Goal: Information Seeking & Learning: Learn about a topic

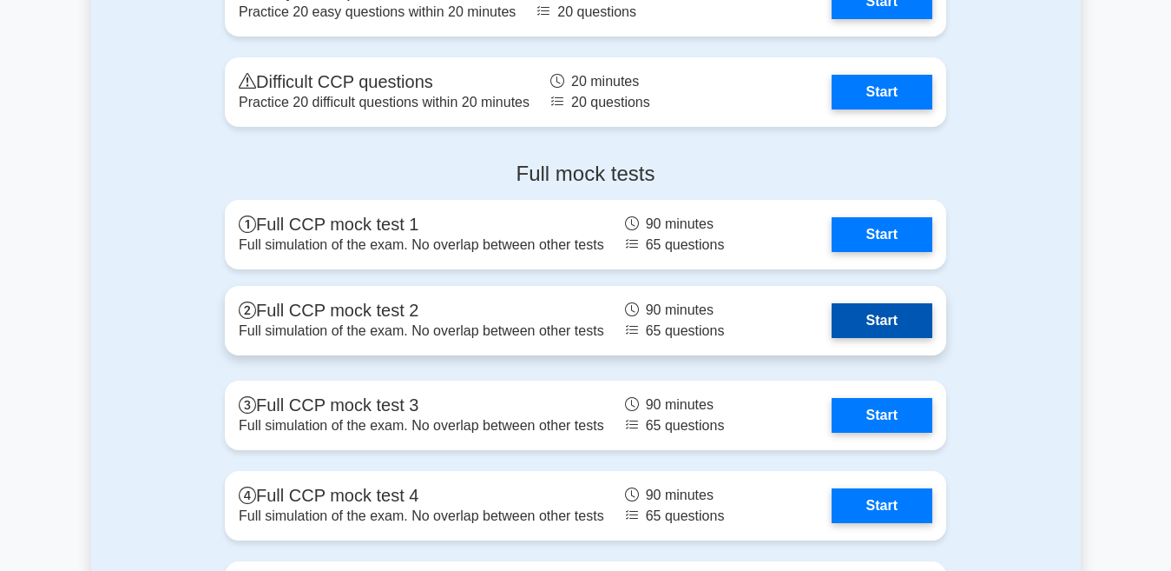
scroll to position [3300, 0]
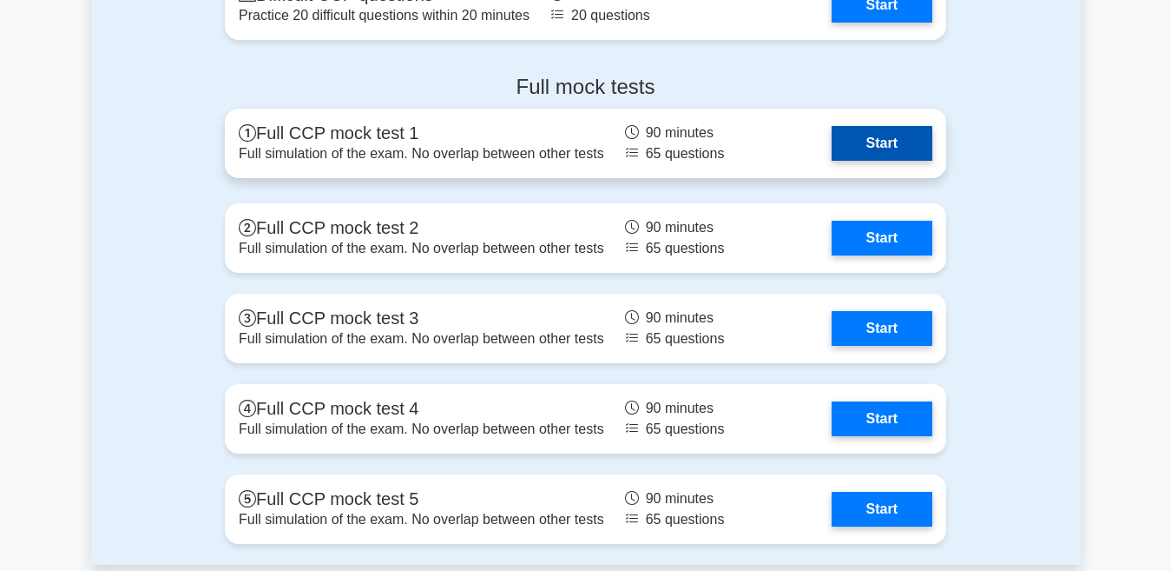
click at [875, 147] on link "Start" at bounding box center [882, 143] width 101 height 35
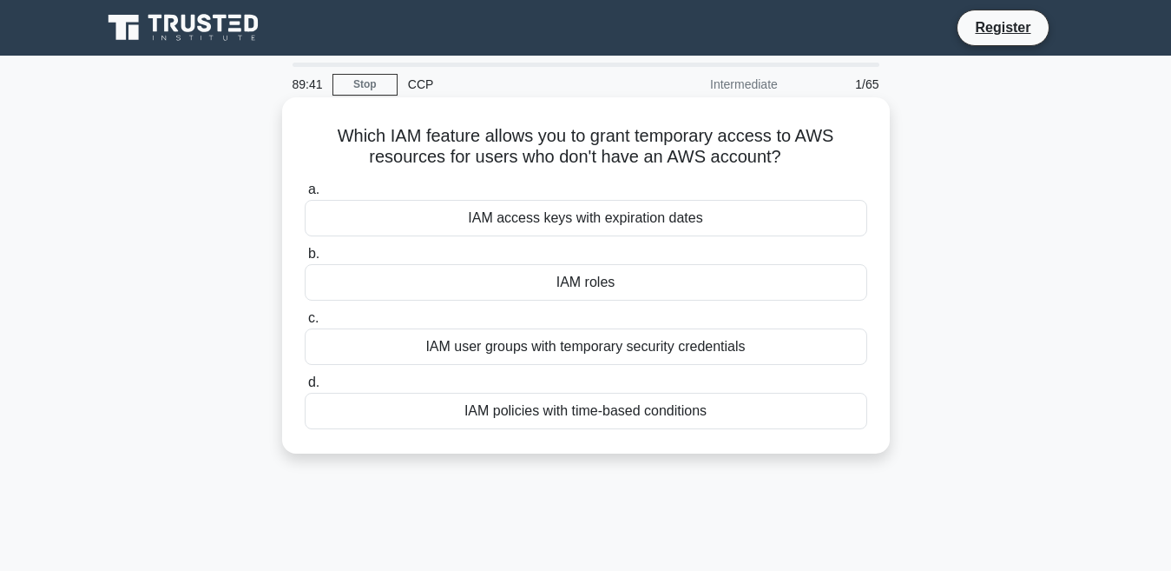
scroll to position [87, 0]
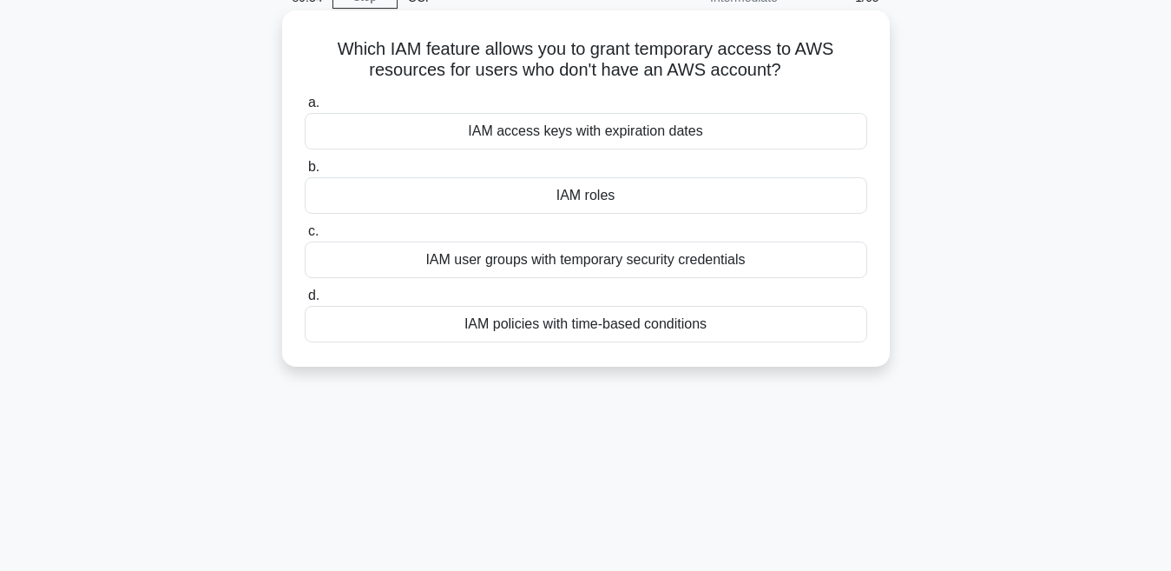
click at [503, 270] on div "IAM user groups with temporary security credentials" at bounding box center [586, 259] width 563 height 36
click at [305, 237] on input "c. IAM user groups with temporary security credentials" at bounding box center [305, 231] width 0 height 11
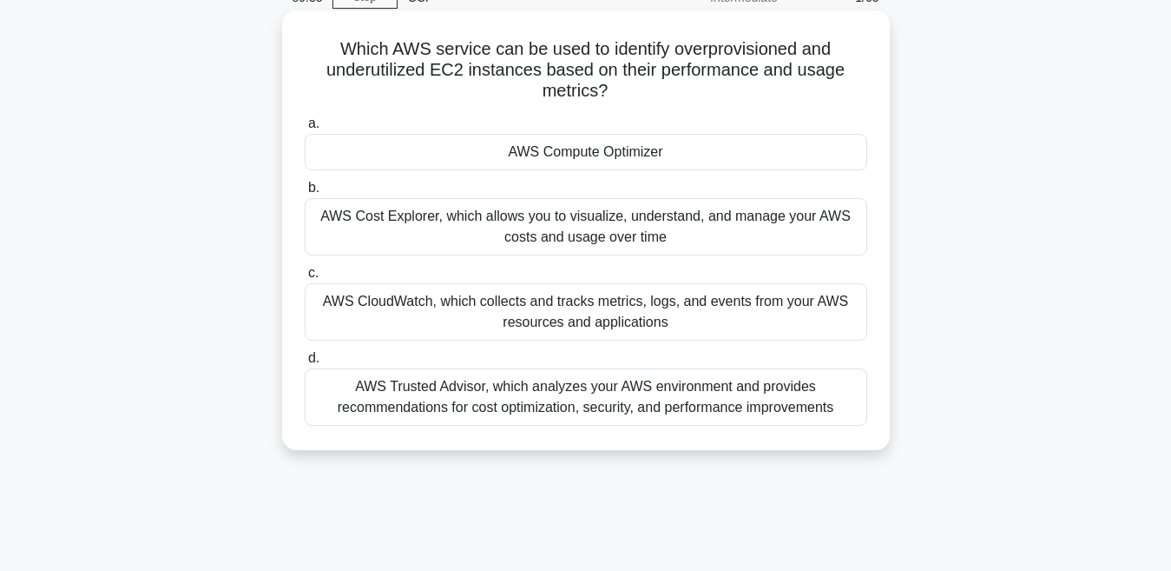
scroll to position [0, 0]
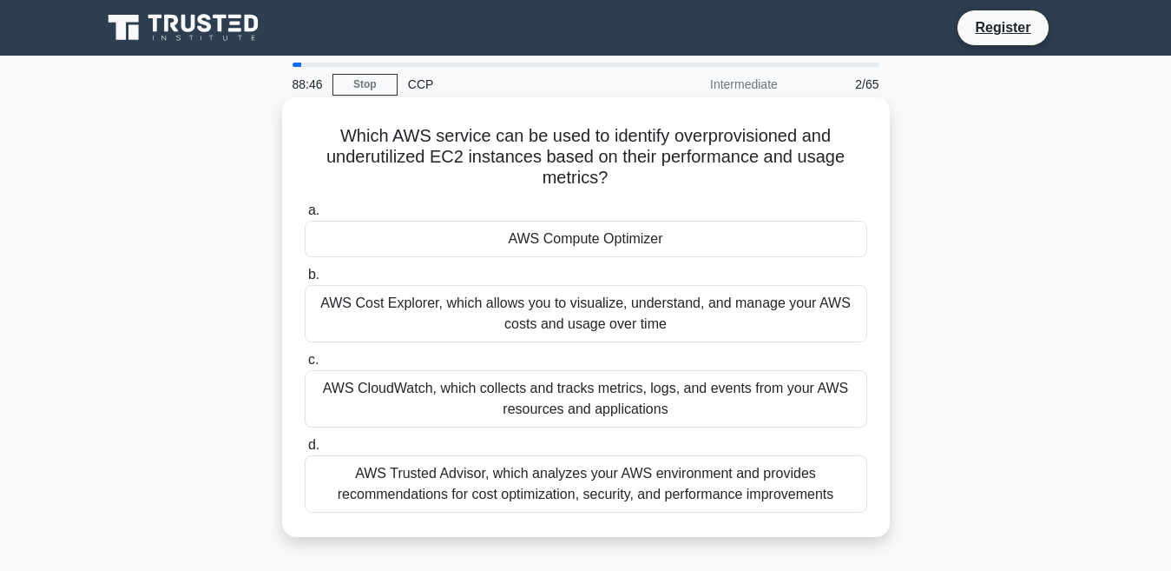
click at [406, 478] on div "AWS Trusted Advisor, which analyzes your AWS environment and provides recommend…" at bounding box center [586, 483] width 563 height 57
click at [305, 451] on input "d. AWS Trusted Advisor, which analyzes your AWS environment and provides recomm…" at bounding box center [305, 444] width 0 height 11
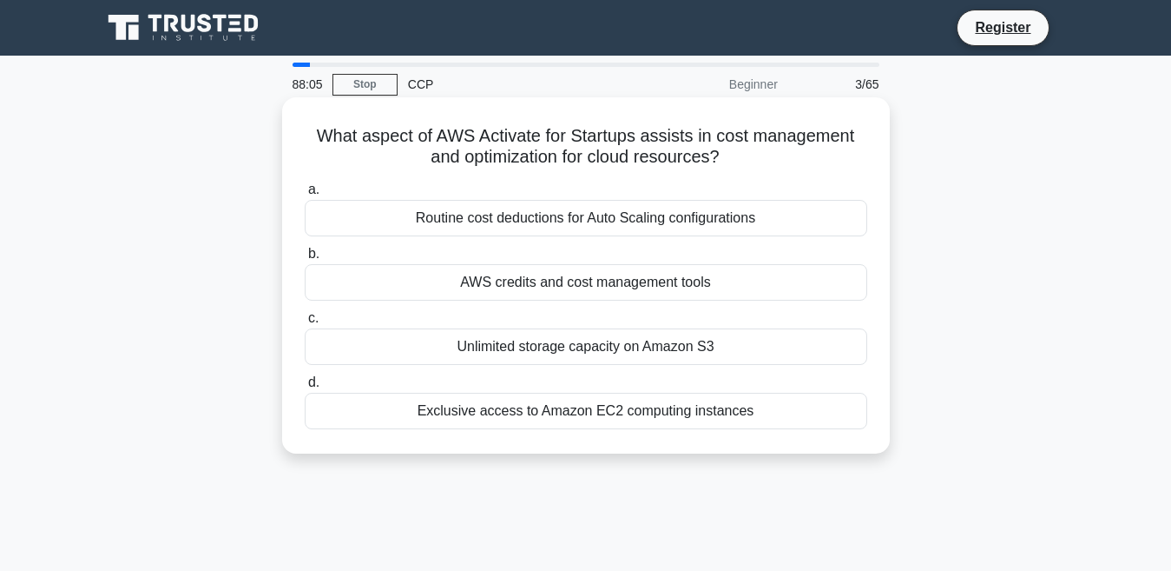
click at [647, 221] on div "Routine cost deductions for Auto Scaling configurations" at bounding box center [586, 218] width 563 height 36
click at [305, 195] on input "a. Routine cost deductions for Auto Scaling configurations" at bounding box center [305, 189] width 0 height 11
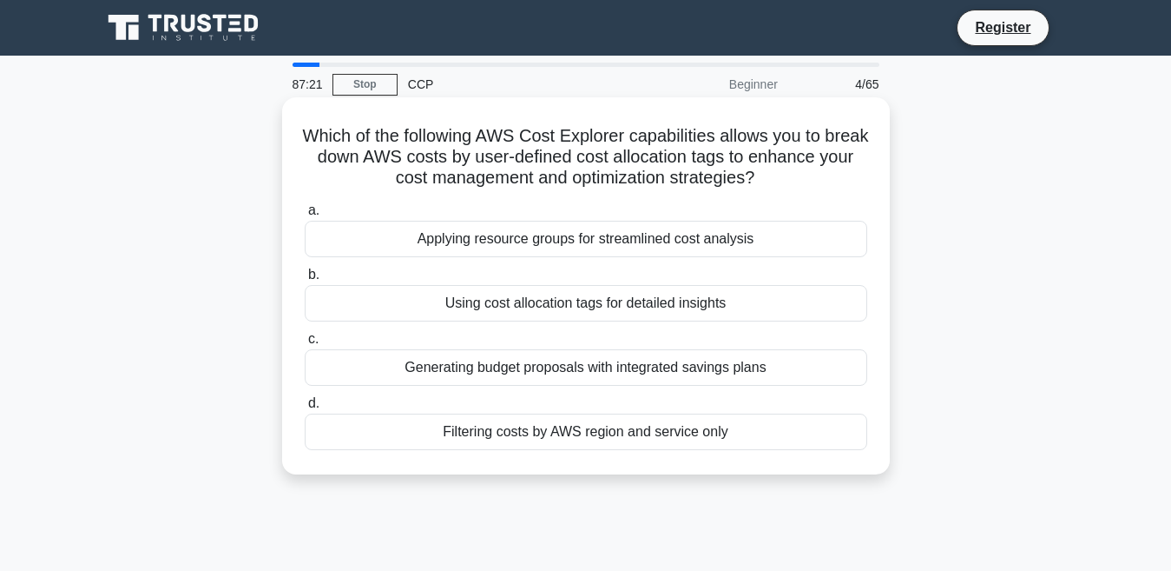
click at [596, 307] on div "Using cost allocation tags for detailed insights" at bounding box center [586, 303] width 563 height 36
click at [305, 280] on input "b. Using cost allocation tags for detailed insights" at bounding box center [305, 274] width 0 height 11
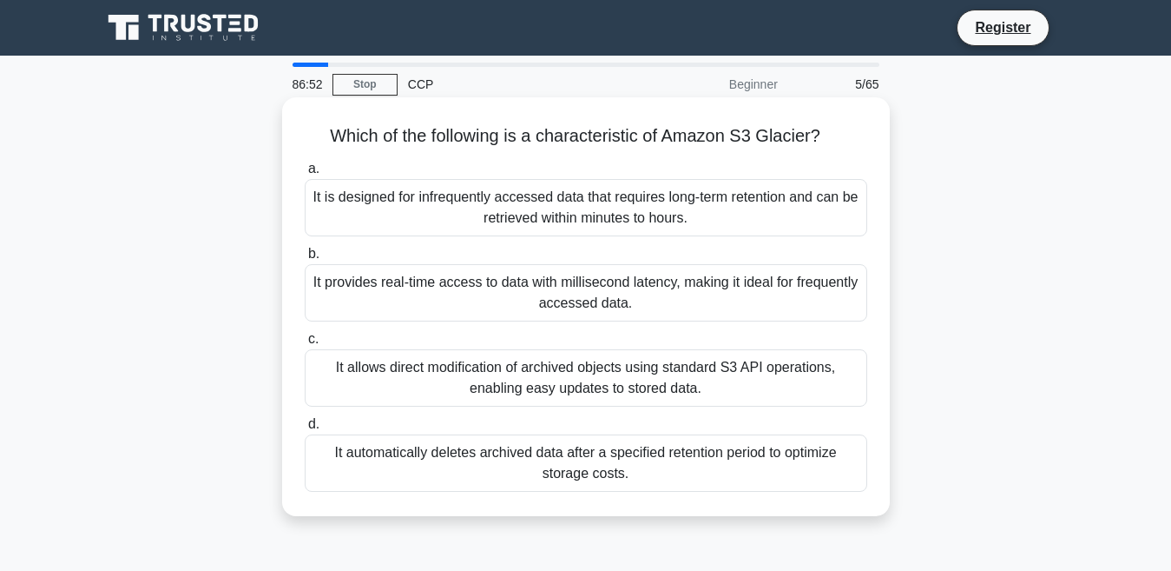
click at [584, 211] on div "It is designed for infrequently accessed data that requires long-term retention…" at bounding box center [586, 207] width 563 height 57
click at [305, 175] on input "a. It is designed for infrequently accessed data that requires long-term retent…" at bounding box center [305, 168] width 0 height 11
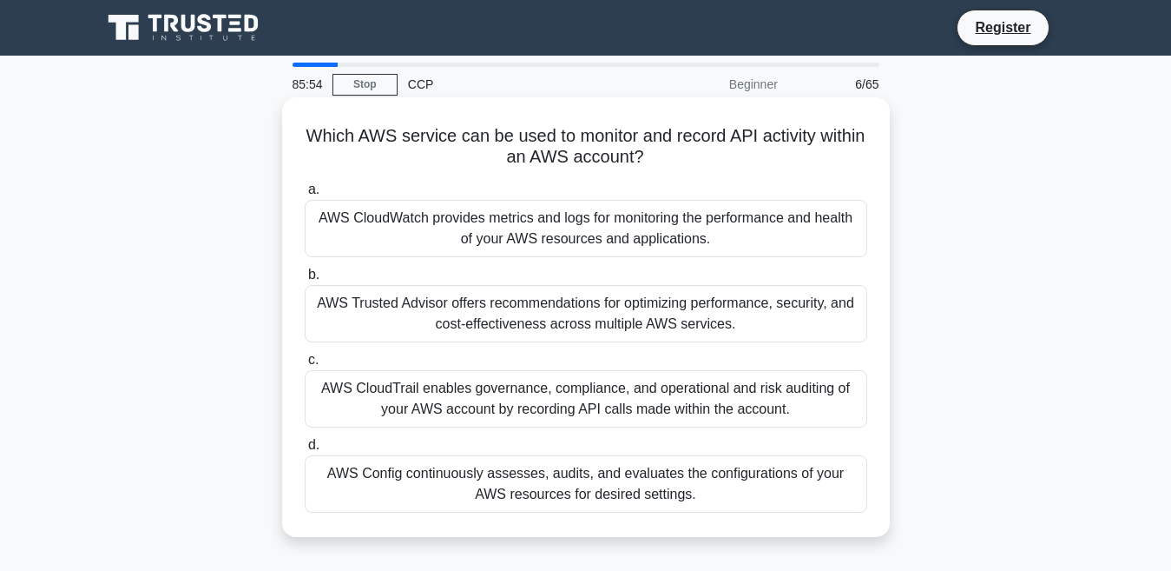
click at [538, 232] on div "AWS CloudWatch provides metrics and logs for monitoring the performance and hea…" at bounding box center [586, 228] width 563 height 57
click at [305, 195] on input "a. AWS CloudWatch provides metrics and logs for monitoring the performance and …" at bounding box center [305, 189] width 0 height 11
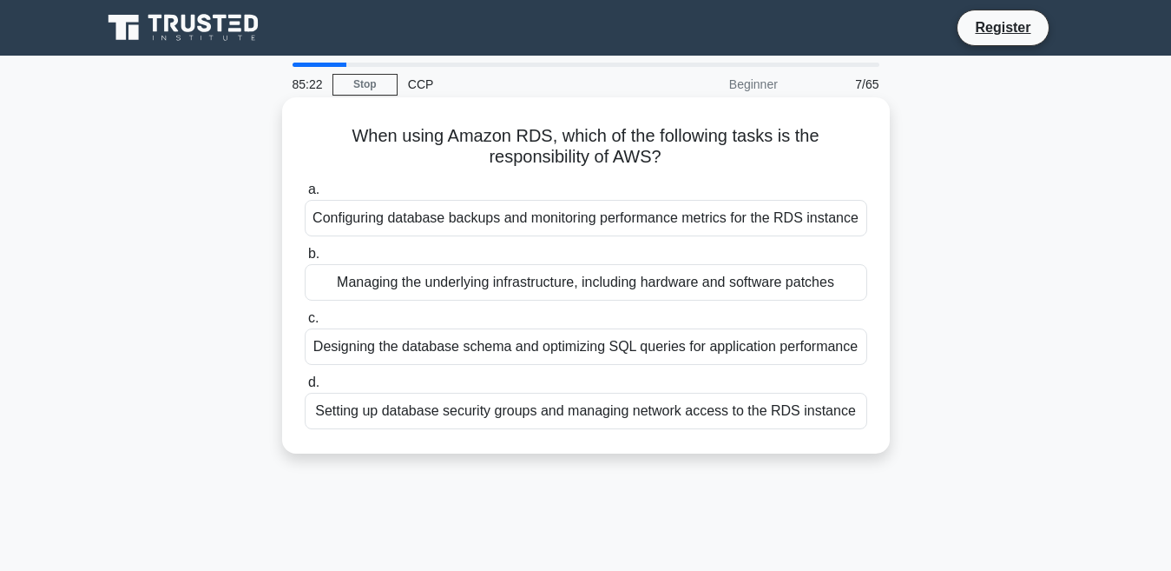
click at [680, 225] on div "Configuring database backups and monitoring performance metrics for the RDS ins…" at bounding box center [586, 218] width 563 height 36
click at [305, 195] on input "a. Configuring database backups and monitoring performance metrics for the RDS …" at bounding box center [305, 189] width 0 height 11
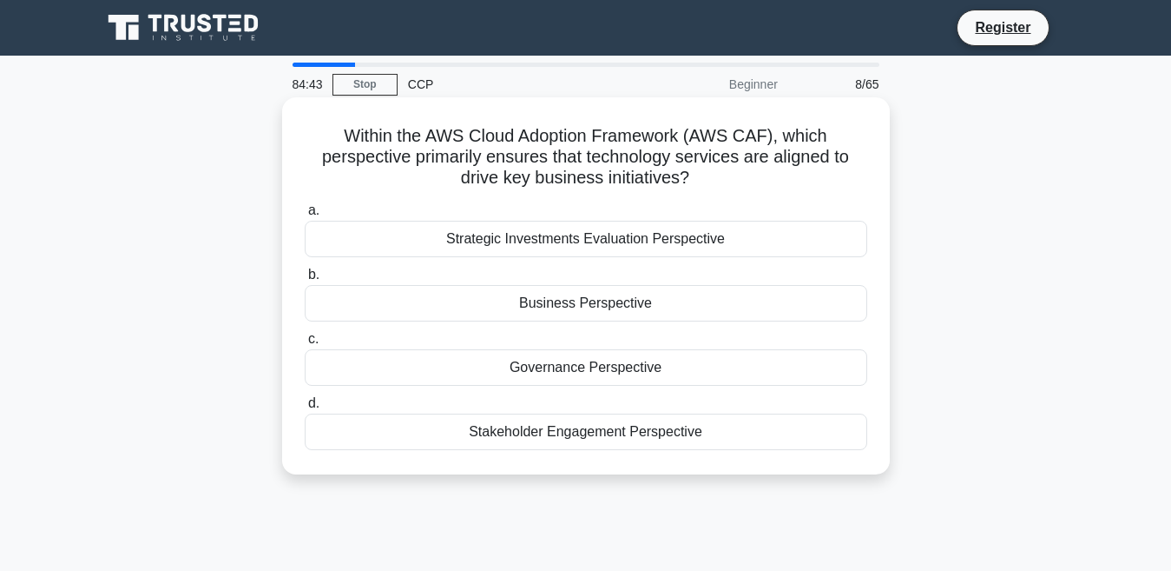
click at [583, 300] on div "Business Perspective" at bounding box center [586, 303] width 563 height 36
click at [305, 280] on input "b. Business Perspective" at bounding box center [305, 274] width 0 height 11
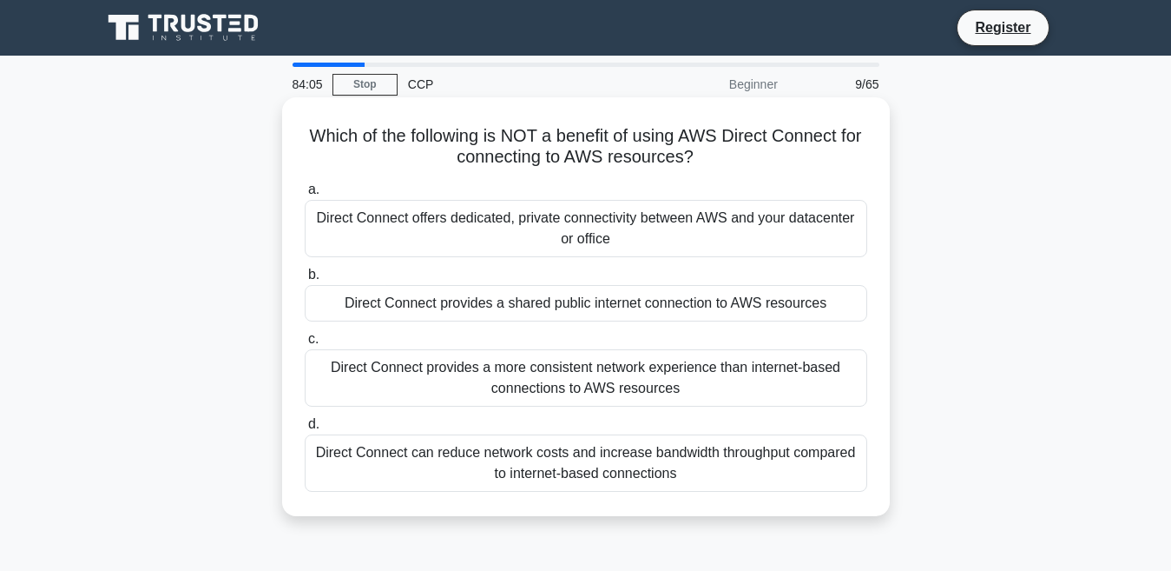
click at [529, 313] on div "Direct Connect provides a shared public internet connection to AWS resources" at bounding box center [586, 303] width 563 height 36
click at [305, 280] on input "b. Direct Connect provides a shared public internet connection to AWS resources" at bounding box center [305, 274] width 0 height 11
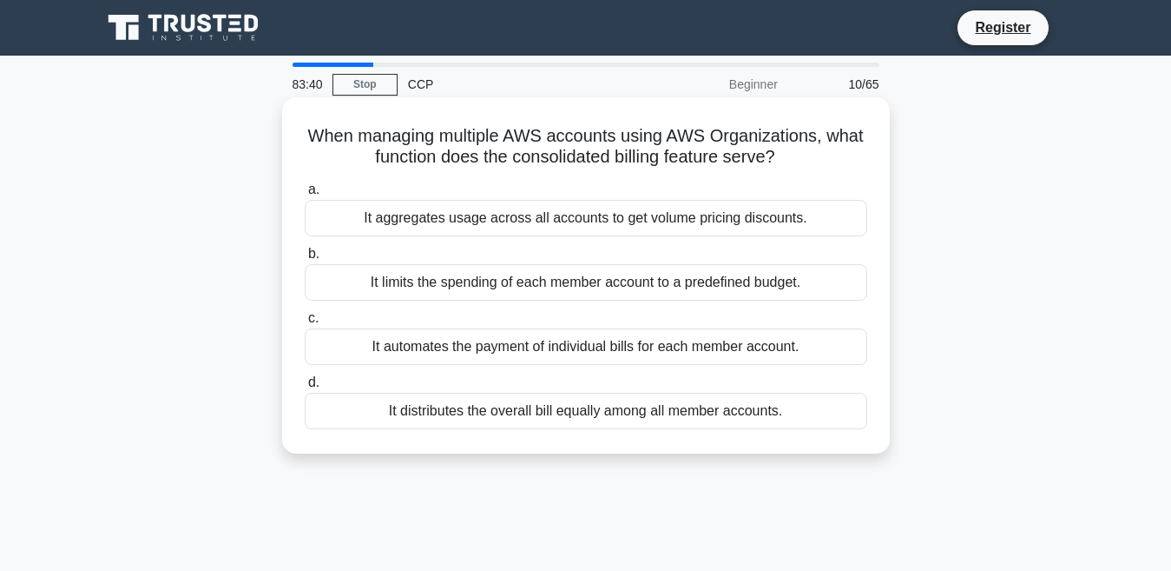
click at [521, 223] on div "It aggregates usage across all accounts to get volume pricing discounts." at bounding box center [586, 218] width 563 height 36
click at [305, 195] on input "a. It aggregates usage across all accounts to get volume pricing discounts." at bounding box center [305, 189] width 0 height 11
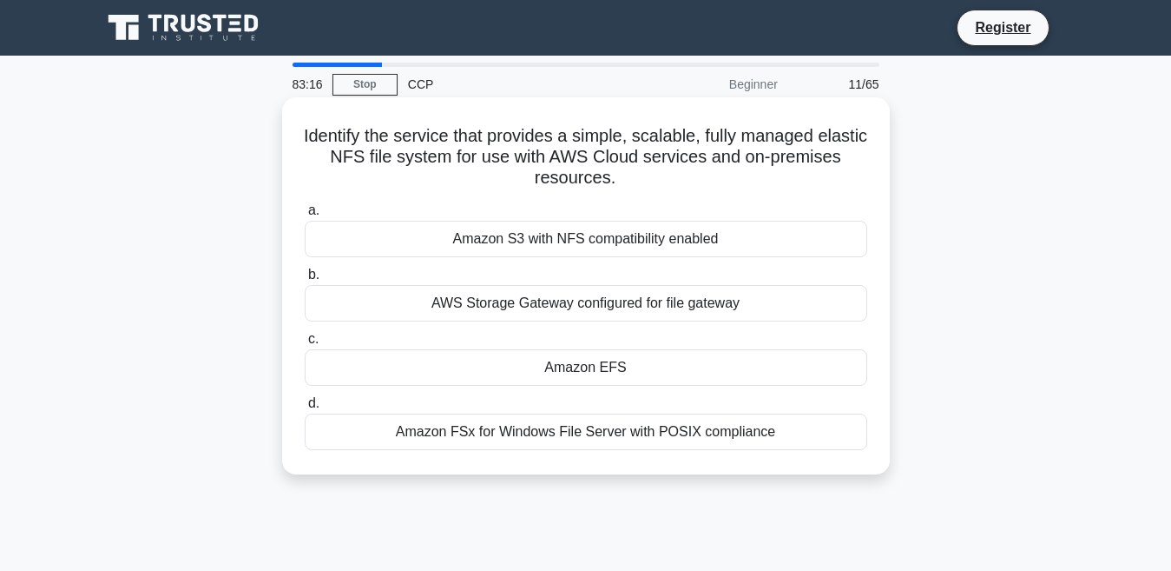
click at [492, 435] on div "Amazon FSx for Windows File Server with POSIX compliance" at bounding box center [586, 431] width 563 height 36
click at [305, 409] on input "d. Amazon FSx for Windows File Server with POSIX compliance" at bounding box center [305, 403] width 0 height 11
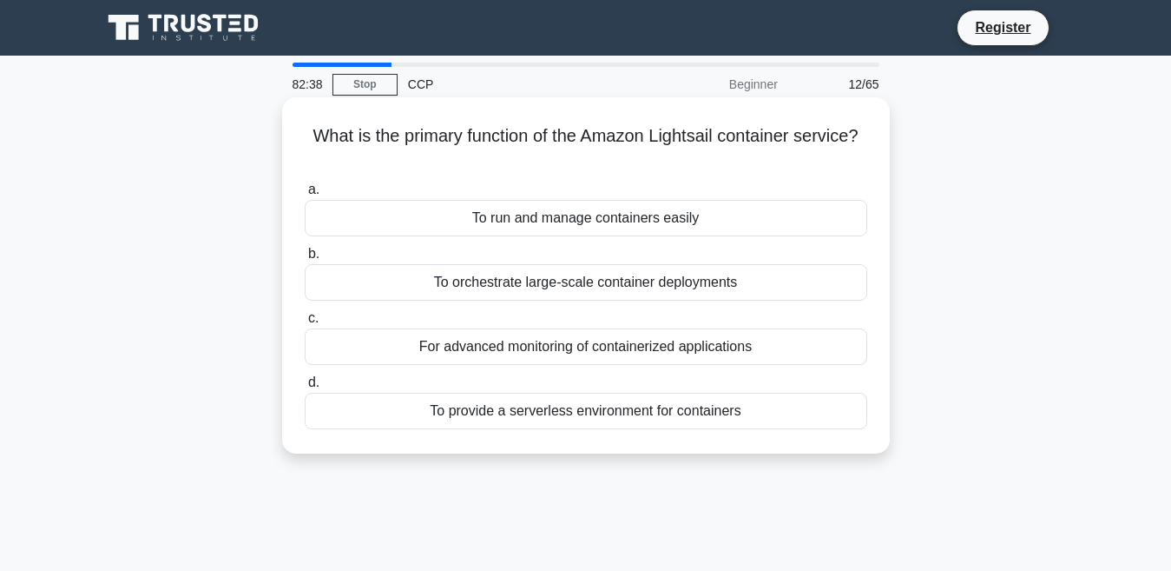
click at [584, 353] on div "For advanced monitoring of containerized applications" at bounding box center [586, 346] width 563 height 36
click at [305, 324] on input "c. For advanced monitoring of containerized applications" at bounding box center [305, 318] width 0 height 11
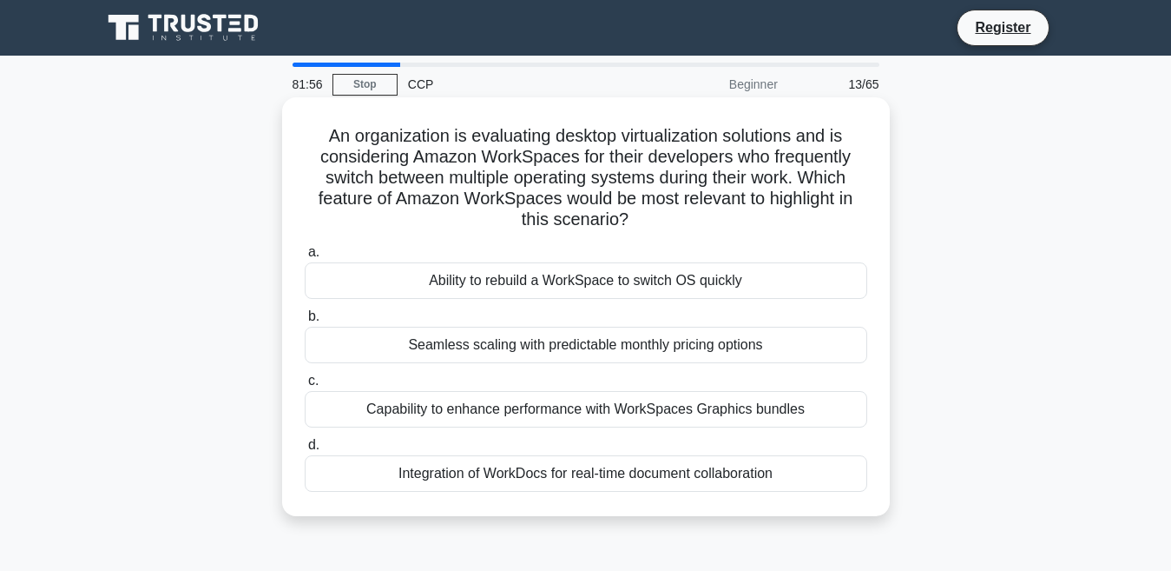
click at [496, 340] on div "Seamless scaling with predictable monthly pricing options" at bounding box center [586, 345] width 563 height 36
click at [305, 322] on input "b. Seamless scaling with predictable monthly pricing options" at bounding box center [305, 316] width 0 height 11
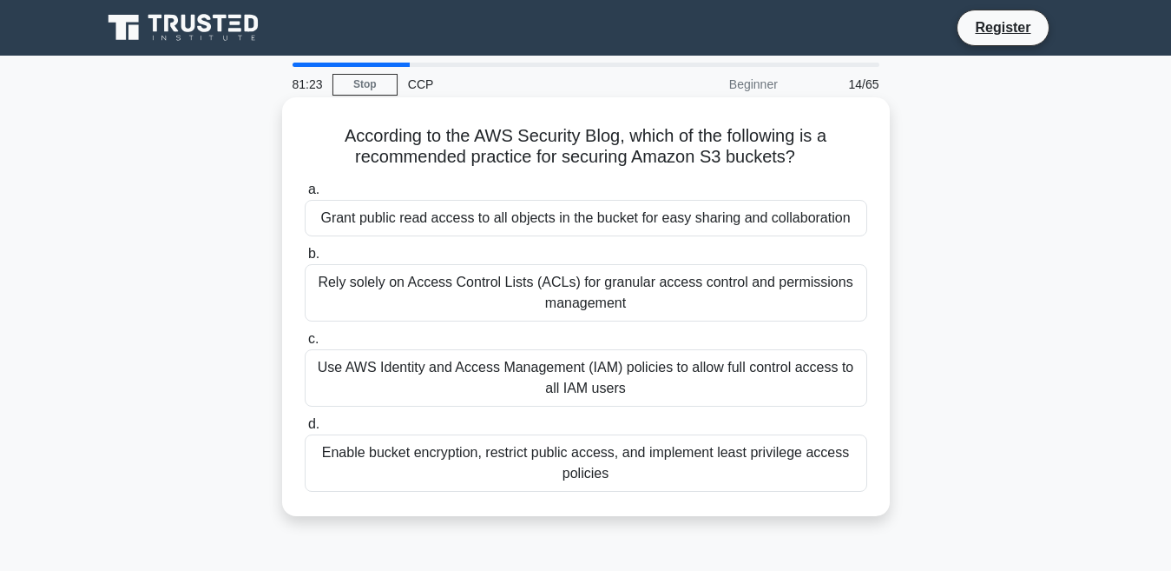
click at [497, 452] on div "Enable bucket encryption, restrict public access, and implement least privilege…" at bounding box center [586, 462] width 563 height 57
click at [305, 430] on input "d. Enable bucket encryption, restrict public access, and implement least privil…" at bounding box center [305, 424] width 0 height 11
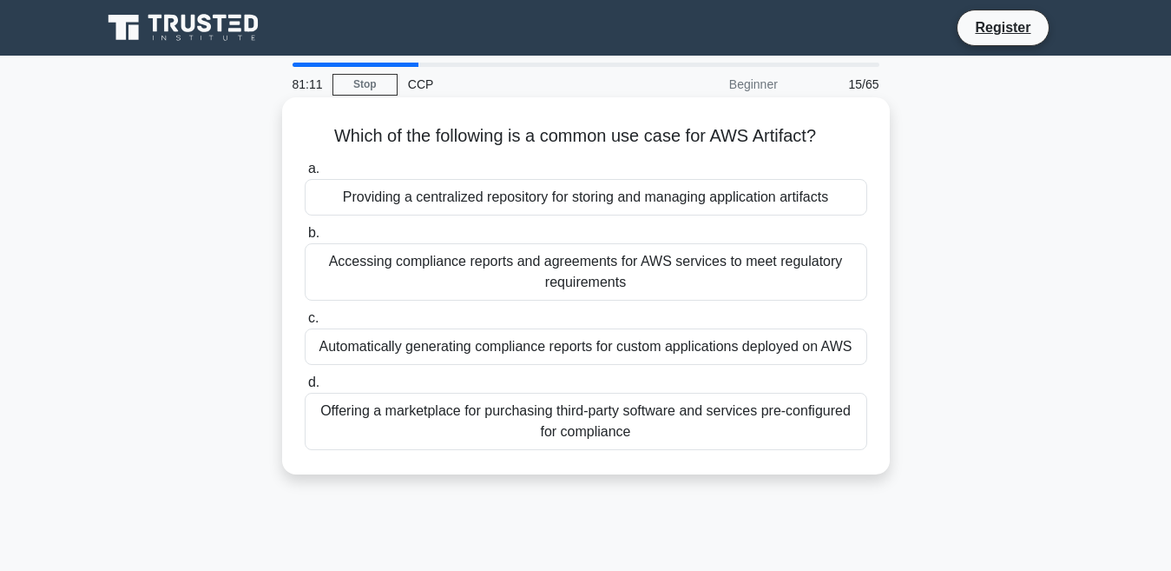
click at [537, 274] on div "Accessing compliance reports and agreements for AWS services to meet regulatory…" at bounding box center [586, 271] width 563 height 57
click at [305, 239] on input "b. Accessing compliance reports and agreements for AWS services to meet regulat…" at bounding box center [305, 233] width 0 height 11
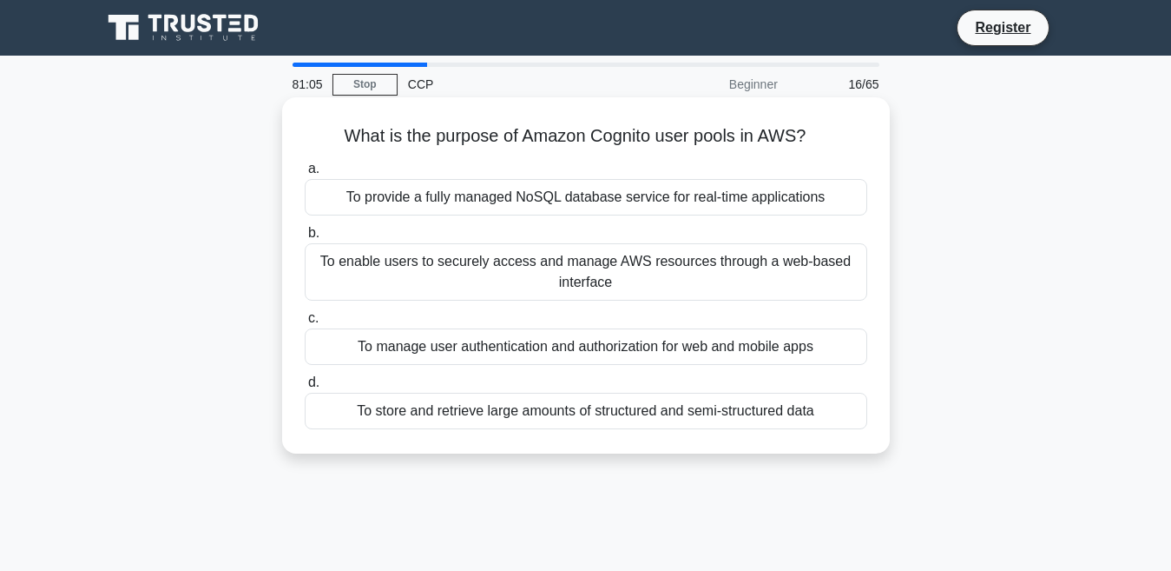
click at [586, 198] on div "To provide a fully managed NoSQL database service for real-time applications" at bounding box center [586, 197] width 563 height 36
click at [305, 175] on input "a. To provide a fully managed NoSQL database service for real-time applications" at bounding box center [305, 168] width 0 height 11
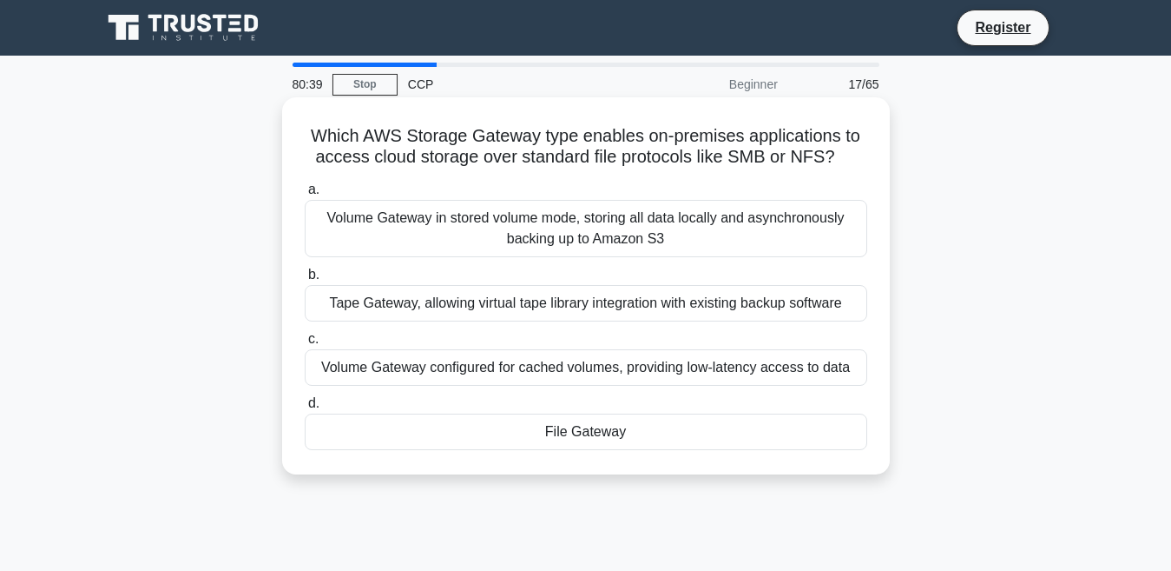
click at [541, 361] on div "Volume Gateway configured for cached volumes, providing low-latency access to d…" at bounding box center [586, 367] width 563 height 36
click at [305, 345] on input "c. Volume Gateway configured for cached volumes, providing low-latency access t…" at bounding box center [305, 338] width 0 height 11
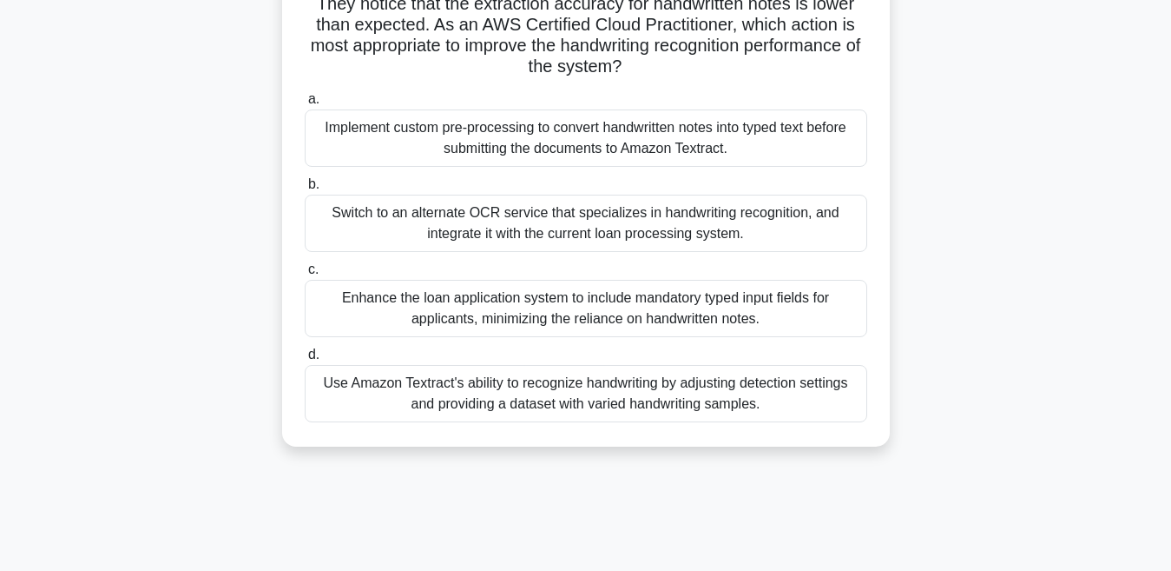
scroll to position [261, 0]
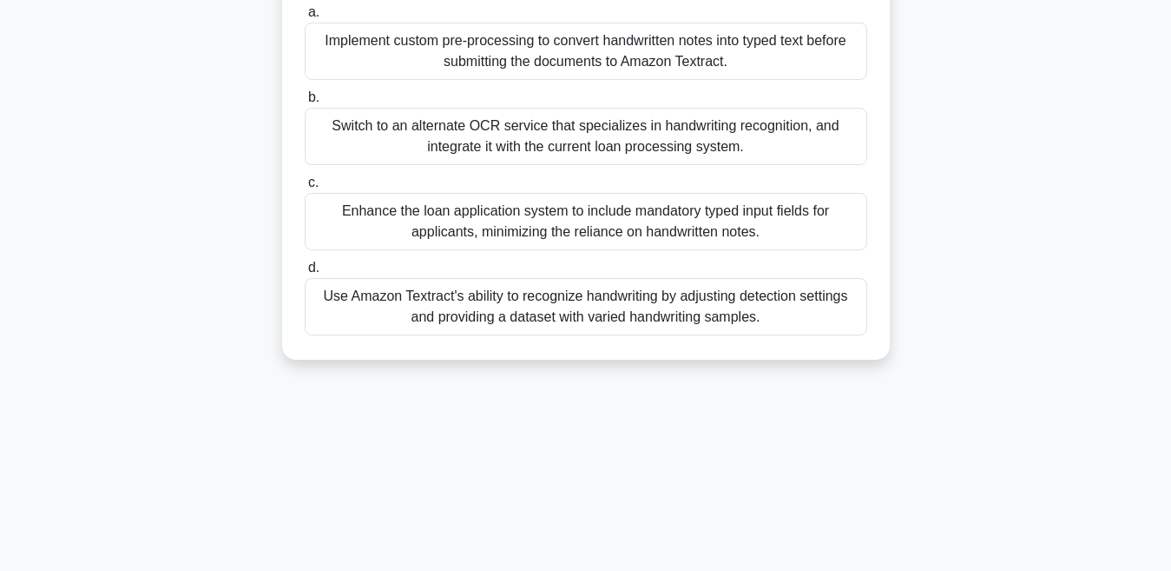
click at [445, 214] on div "Enhance the loan application system to include mandatory typed input fields for…" at bounding box center [586, 221] width 563 height 57
click at [305, 188] on input "c. Enhance the loan application system to include mandatory typed input fields …" at bounding box center [305, 182] width 0 height 11
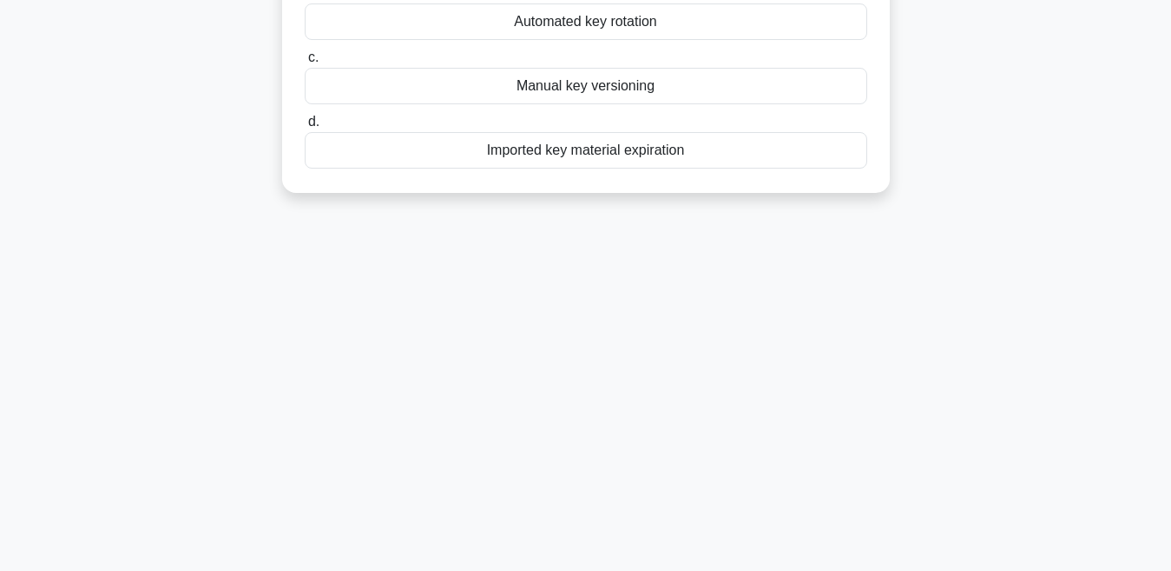
scroll to position [0, 0]
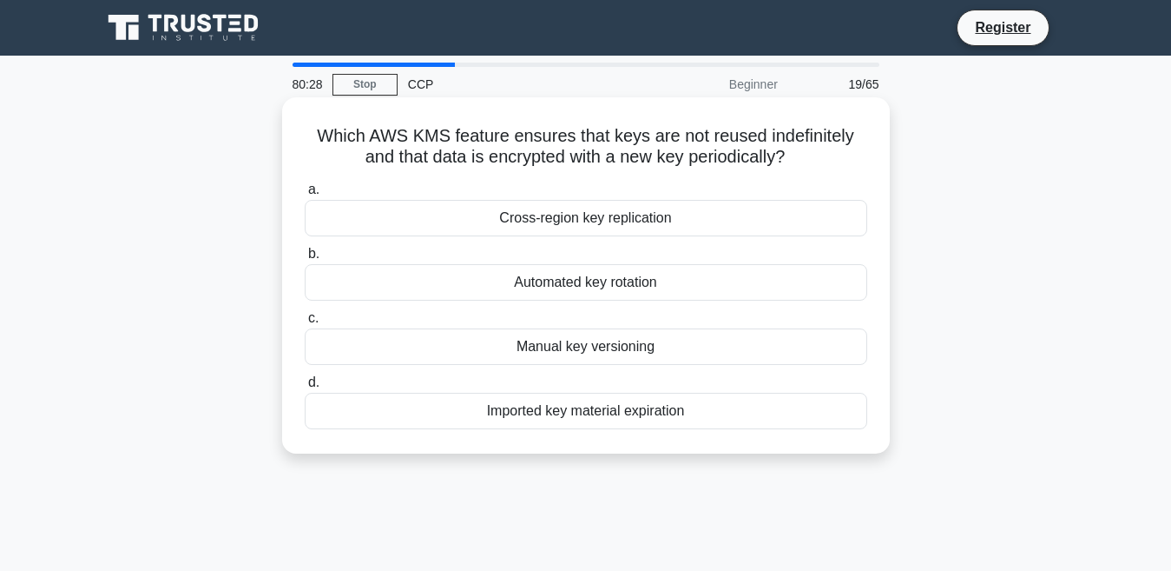
click at [581, 276] on div "Automated key rotation" at bounding box center [586, 282] width 563 height 36
click at [305, 260] on input "b. Automated key rotation" at bounding box center [305, 253] width 0 height 11
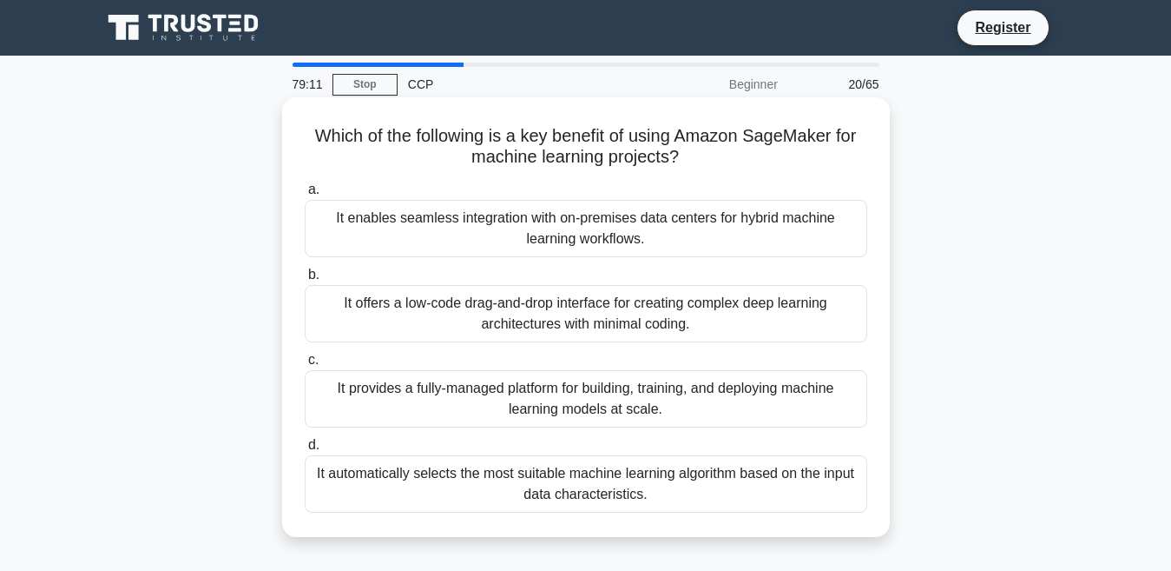
click at [584, 414] on div "It provides a fully-managed platform for building, training, and deploying mach…" at bounding box center [586, 398] width 563 height 57
click at [305, 366] on input "c. It provides a fully-managed platform for building, training, and deploying m…" at bounding box center [305, 359] width 0 height 11
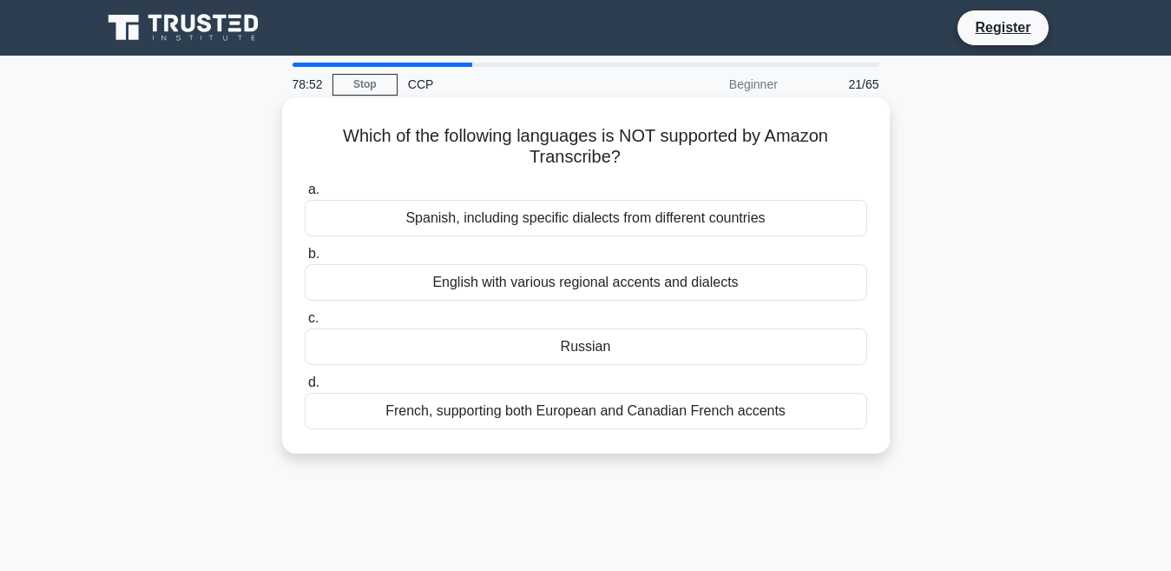
click at [604, 209] on div "Spanish, including specific dialects from different countries" at bounding box center [586, 218] width 563 height 36
click at [305, 195] on input "a. Spanish, including specific dialects from different countries" at bounding box center [305, 189] width 0 height 11
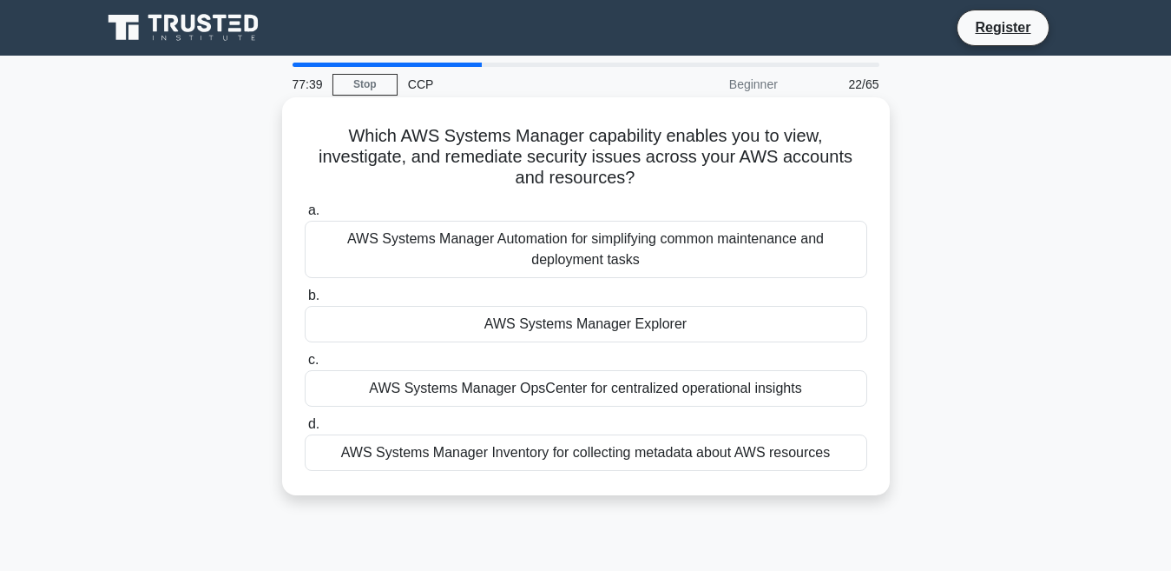
click at [543, 332] on div "AWS Systems Manager Explorer" at bounding box center [586, 324] width 563 height 36
click at [305, 301] on input "b. AWS Systems Manager Explorer" at bounding box center [305, 295] width 0 height 11
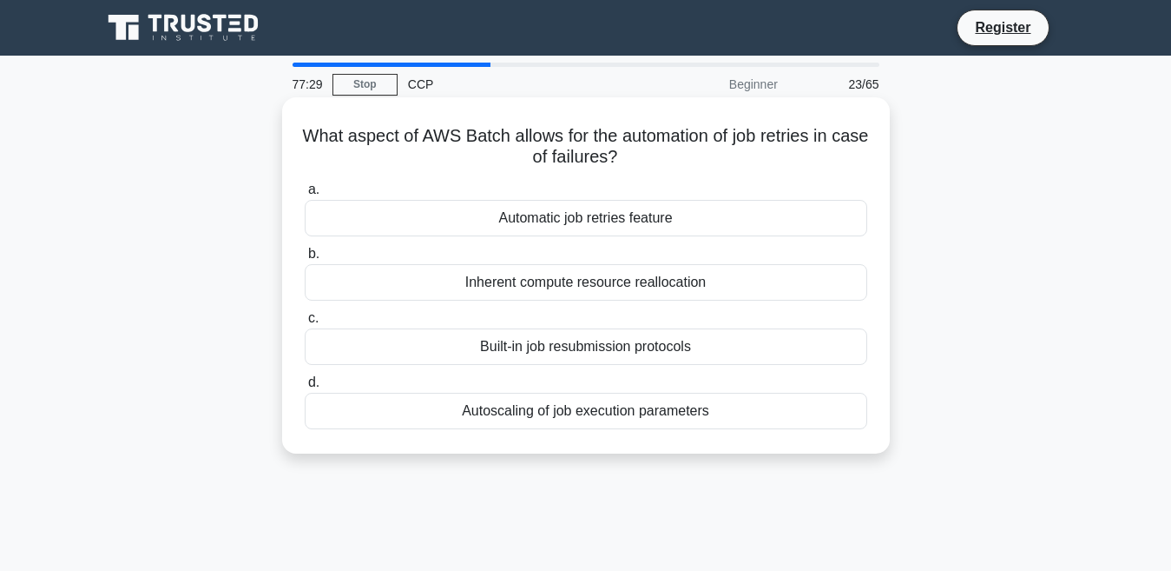
click at [538, 283] on div "Inherent compute resource reallocation" at bounding box center [586, 282] width 563 height 36
click at [305, 260] on input "b. Inherent compute resource reallocation" at bounding box center [305, 253] width 0 height 11
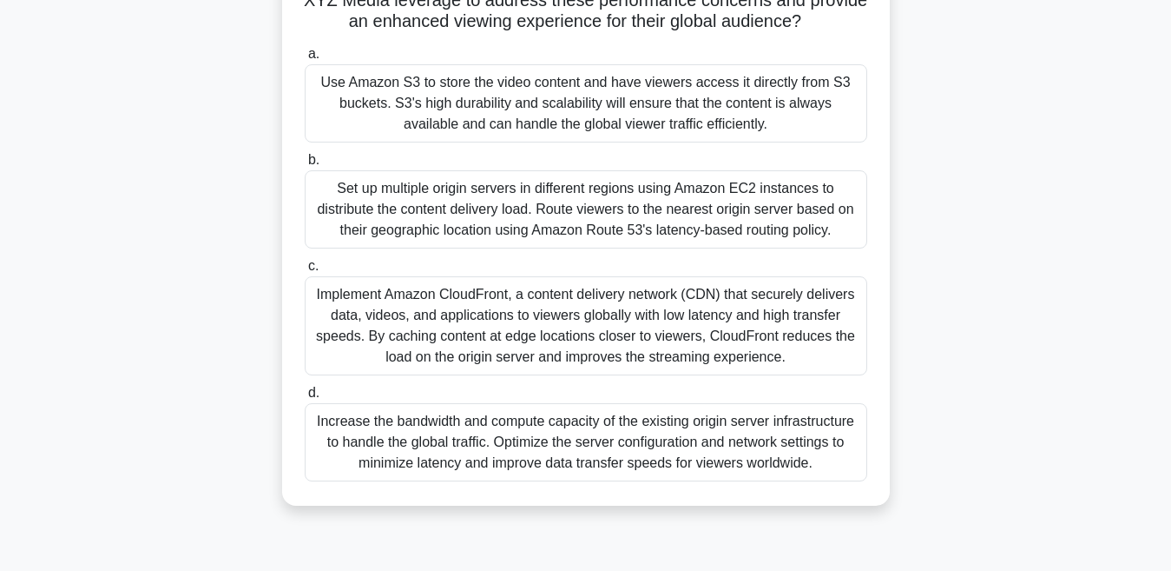
scroll to position [347, 0]
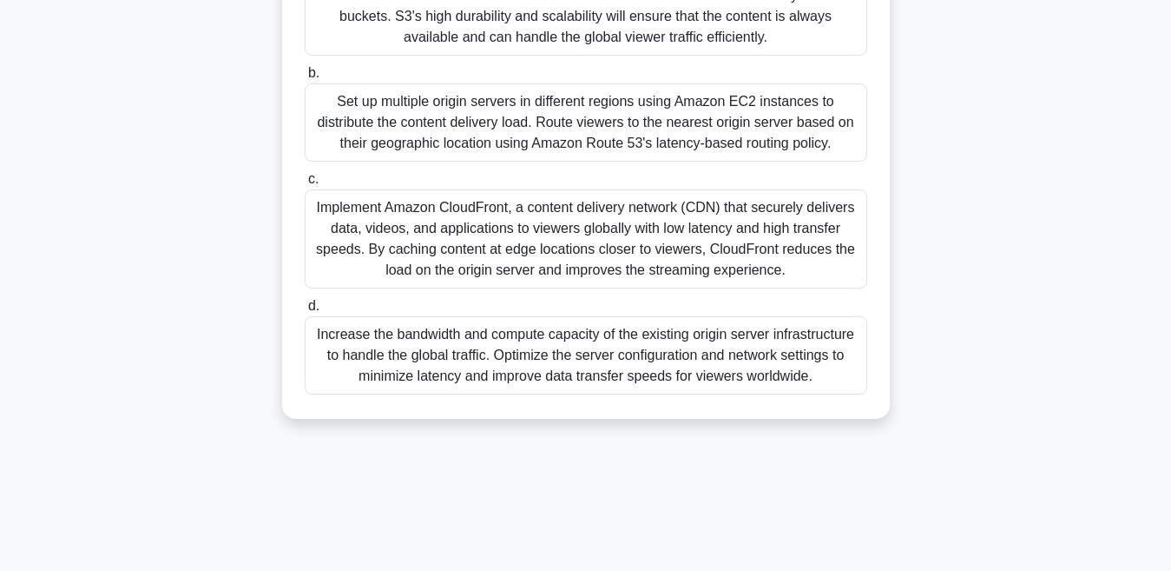
click at [439, 368] on div "Increase the bandwidth and compute capacity of the existing origin server infra…" at bounding box center [586, 355] width 563 height 78
click at [305, 312] on input "d. Increase the bandwidth and compute capacity of the existing origin server in…" at bounding box center [305, 305] width 0 height 11
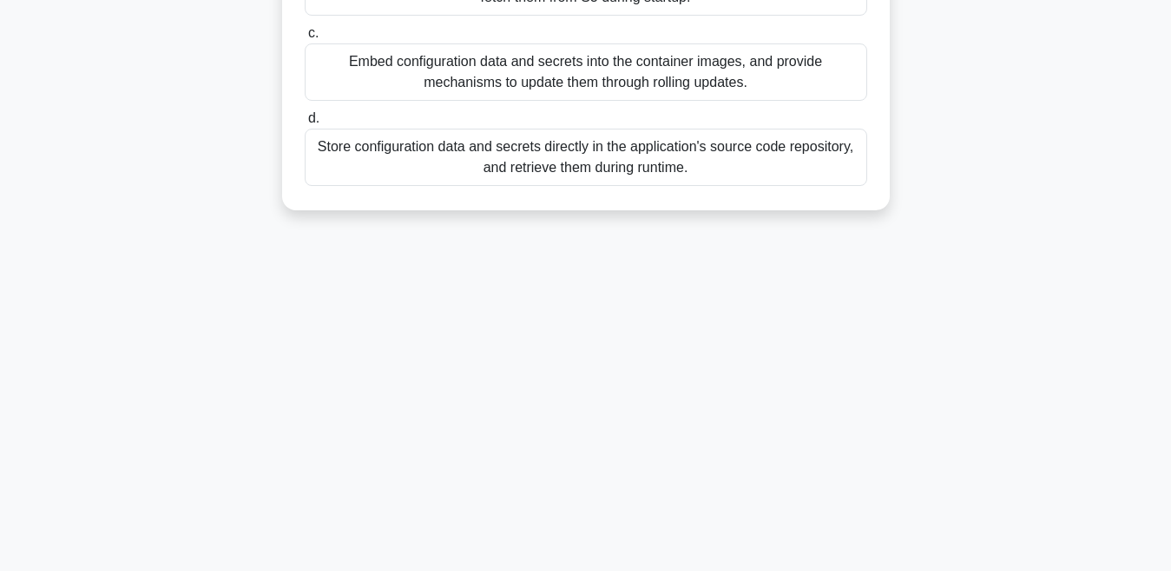
scroll to position [0, 0]
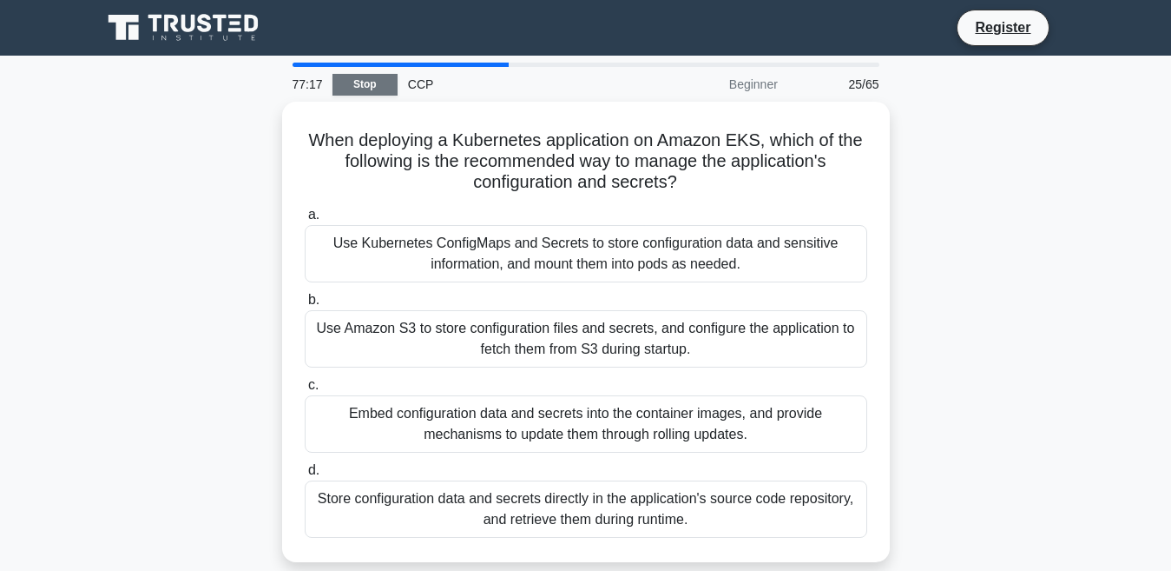
click at [368, 85] on link "Stop" at bounding box center [365, 85] width 65 height 22
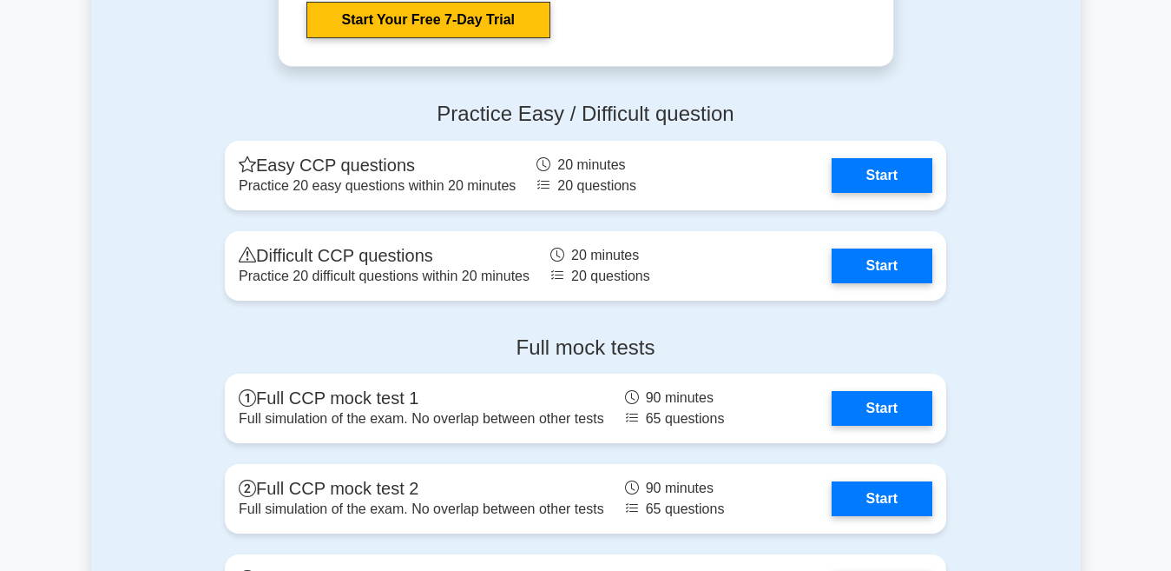
scroll to position [3126, 0]
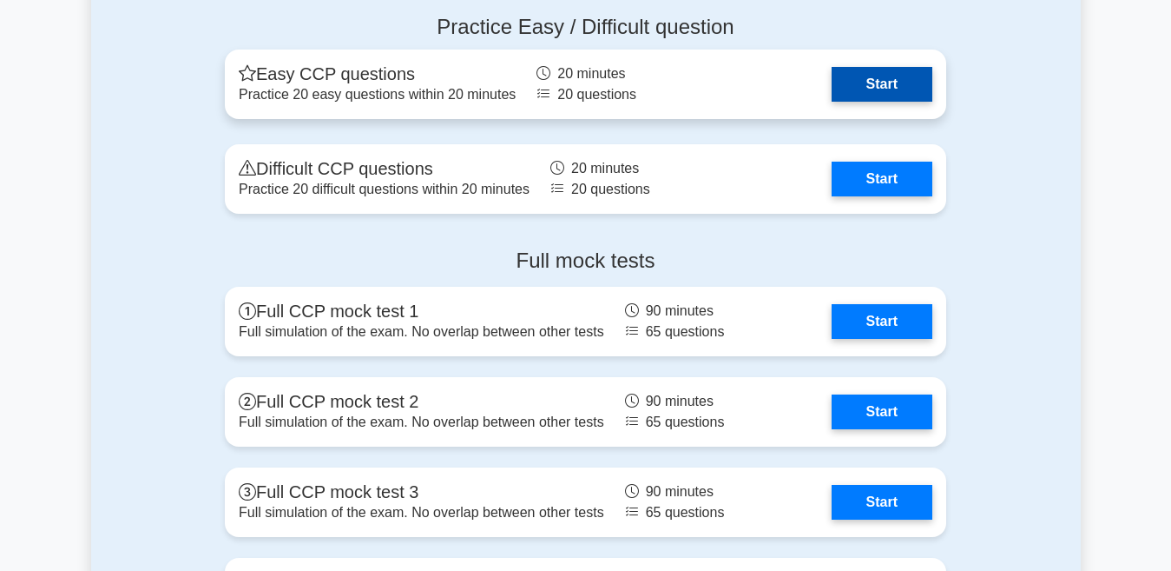
click at [848, 89] on link "Start" at bounding box center [882, 84] width 101 height 35
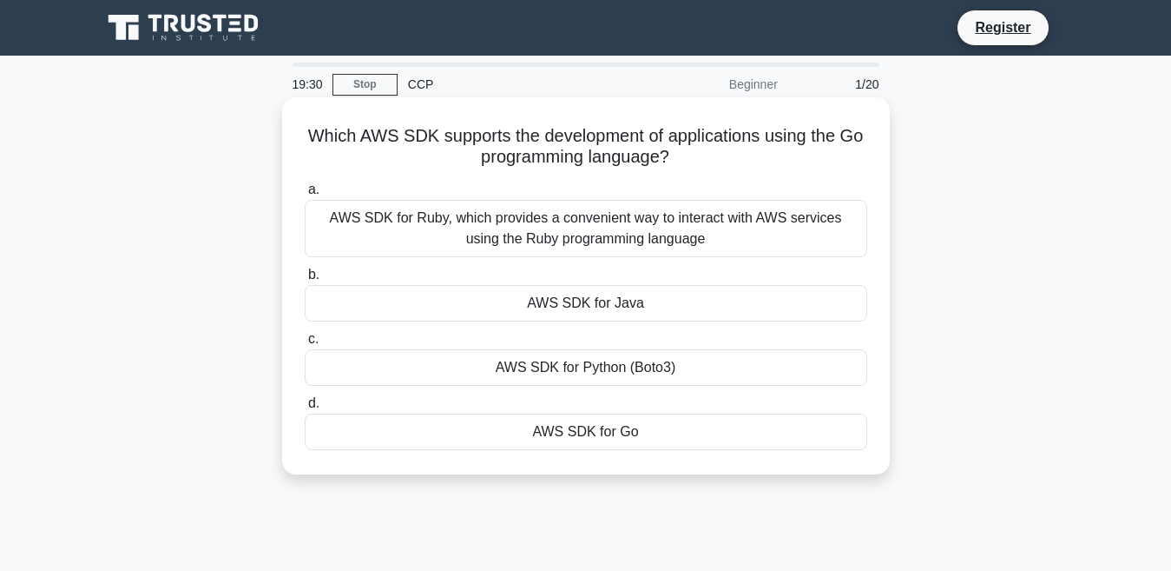
click at [552, 307] on div "AWS SDK for Java" at bounding box center [586, 303] width 563 height 36
click at [305, 280] on input "b. AWS SDK for [GEOGRAPHIC_DATA]" at bounding box center [305, 274] width 0 height 11
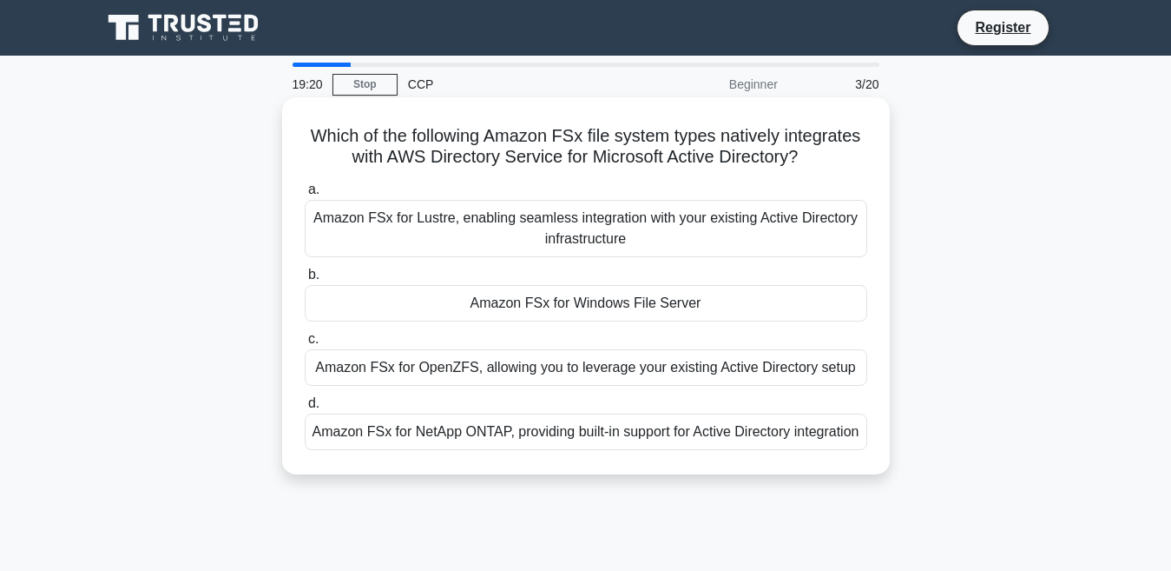
click at [479, 235] on div "Amazon FSx for Lustre, enabling seamless integration with your existing Active …" at bounding box center [586, 228] width 563 height 57
click at [305, 195] on input "a. Amazon FSx for Lustre, enabling seamless integration with your existing Acti…" at bounding box center [305, 189] width 0 height 11
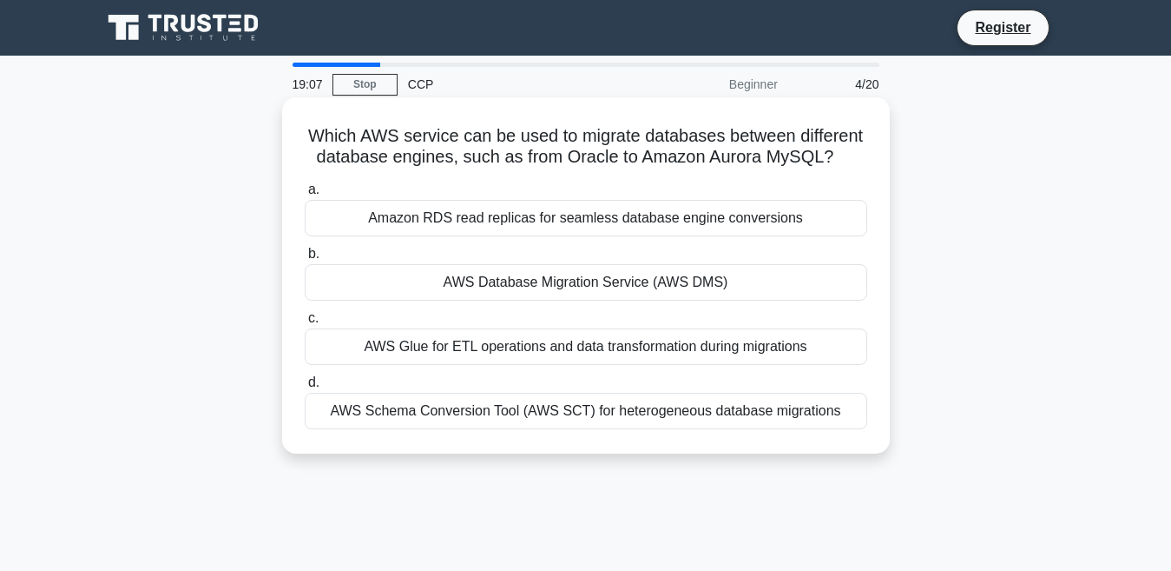
click at [501, 300] on div "AWS Database Migration Service (AWS DMS)" at bounding box center [586, 282] width 563 height 36
click at [305, 260] on input "b. AWS Database Migration Service (AWS DMS)" at bounding box center [305, 253] width 0 height 11
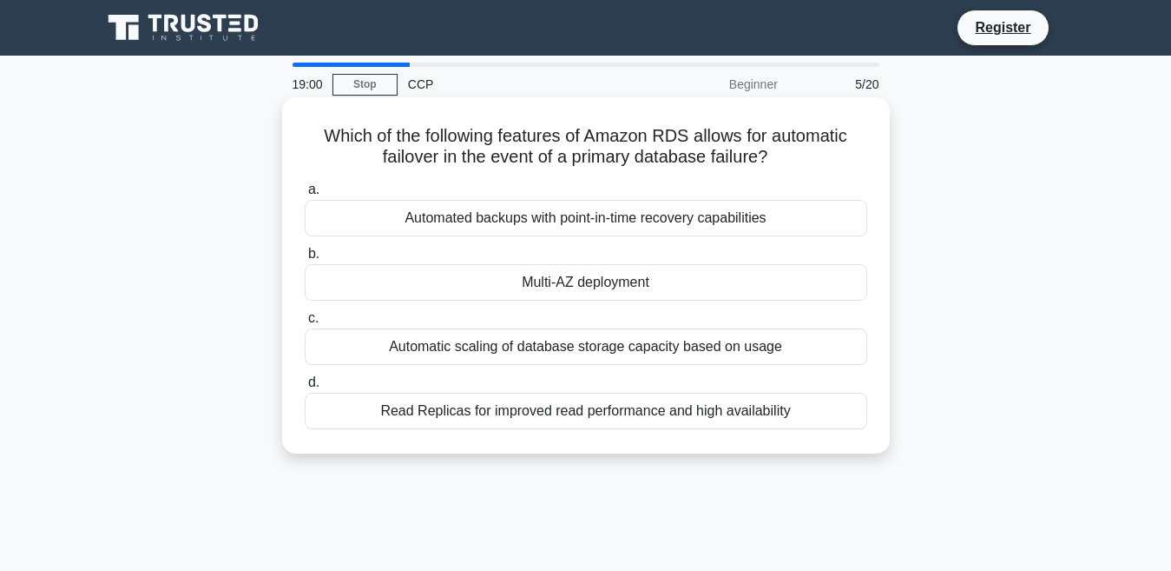
click at [503, 222] on div "Automated backups with point-in-time recovery capabilities" at bounding box center [586, 218] width 563 height 36
click at [305, 195] on input "a. Automated backups with point-in-time recovery capabilities" at bounding box center [305, 189] width 0 height 11
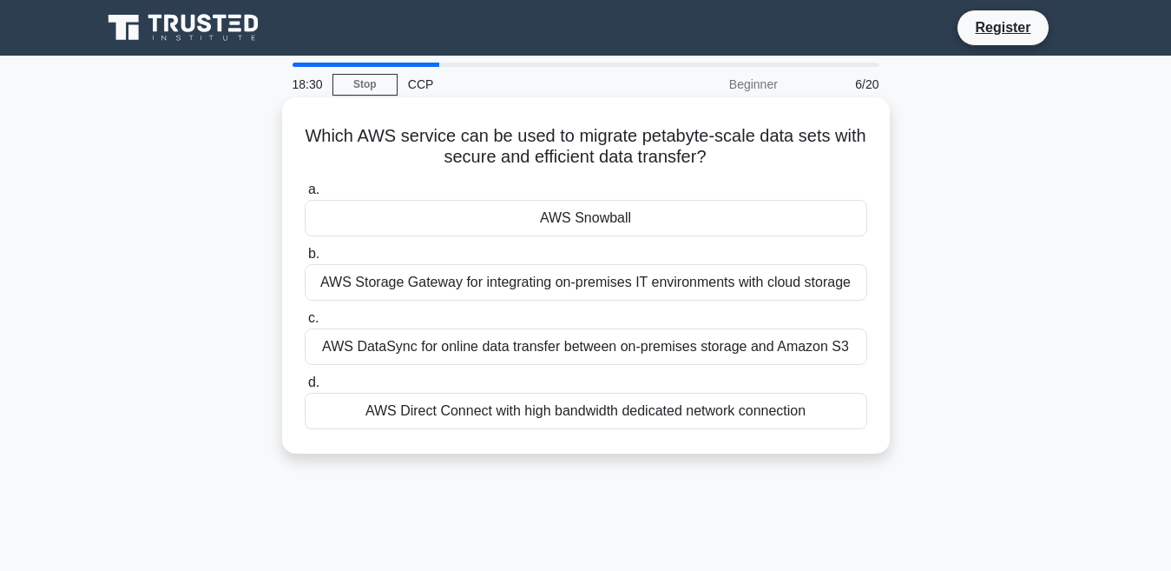
click at [567, 216] on div "AWS Snowball" at bounding box center [586, 218] width 563 height 36
click at [305, 195] on input "a. AWS Snowball" at bounding box center [305, 189] width 0 height 11
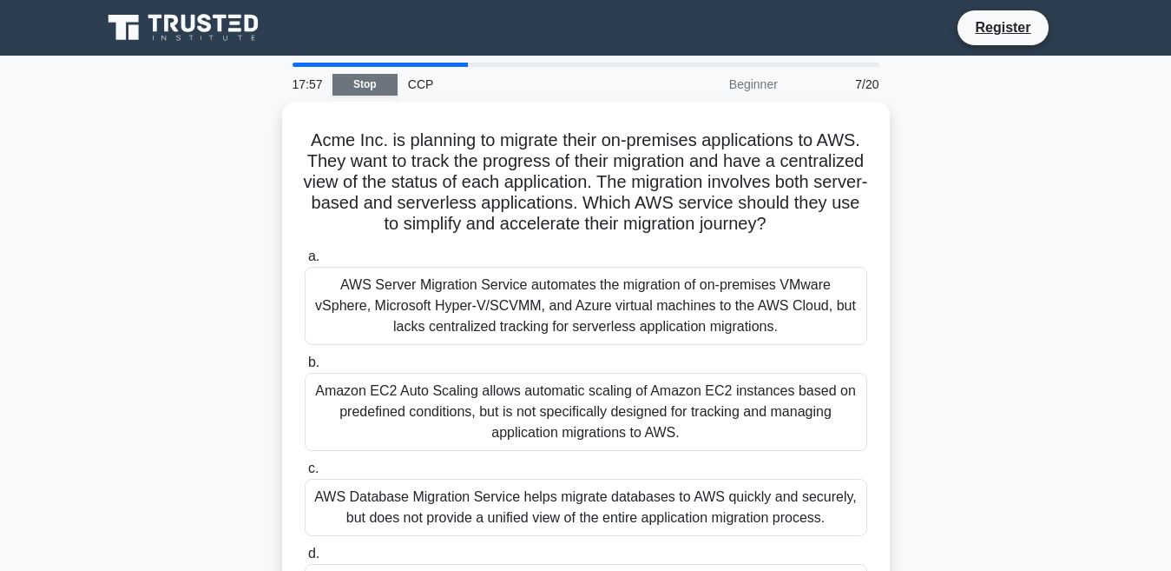
click at [366, 85] on link "Stop" at bounding box center [365, 85] width 65 height 22
